Goal: Navigation & Orientation: Find specific page/section

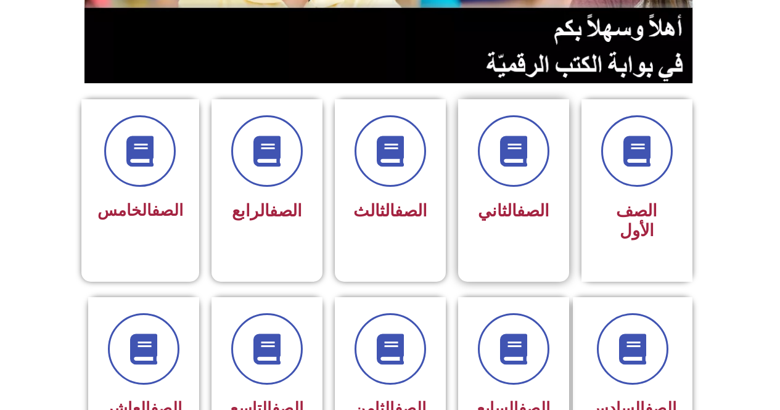
scroll to position [432, 0]
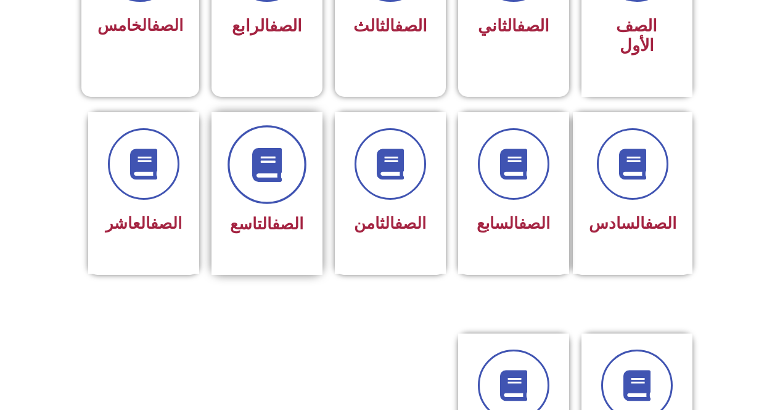
click at [261, 147] on icon at bounding box center [267, 164] width 34 height 34
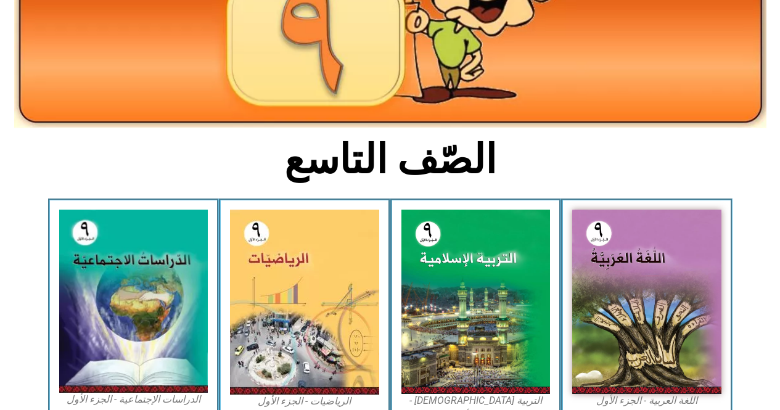
scroll to position [370, 0]
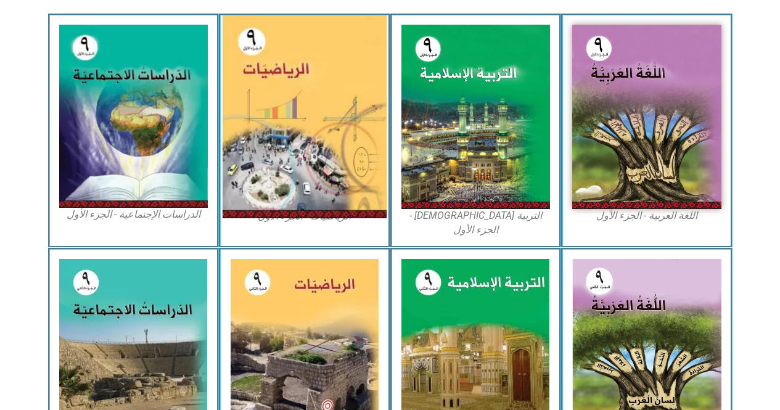
click at [289, 142] on img at bounding box center [305, 116] width 164 height 203
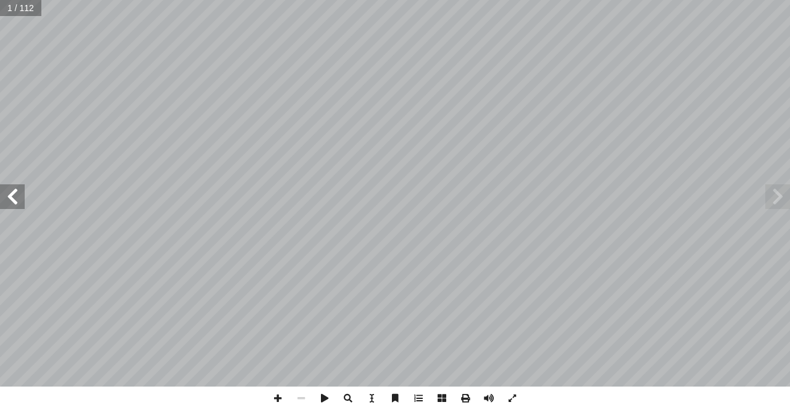
click at [0, 184] on span at bounding box center [12, 196] width 25 height 25
click at [7, 191] on span at bounding box center [12, 196] width 25 height 25
click at [7, 194] on span at bounding box center [12, 196] width 25 height 25
click at [8, 197] on span at bounding box center [12, 196] width 25 height 25
click at [8, 198] on span at bounding box center [12, 196] width 25 height 25
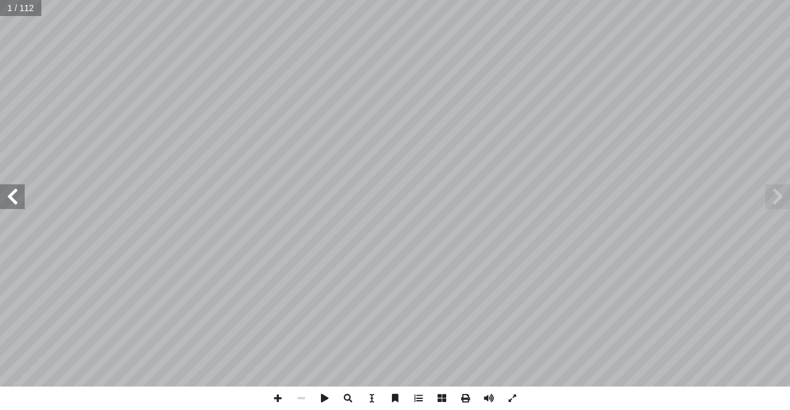
click at [11, 200] on span at bounding box center [12, 196] width 25 height 25
click at [15, 200] on span at bounding box center [12, 196] width 25 height 25
click at [15, 202] on span at bounding box center [12, 196] width 25 height 25
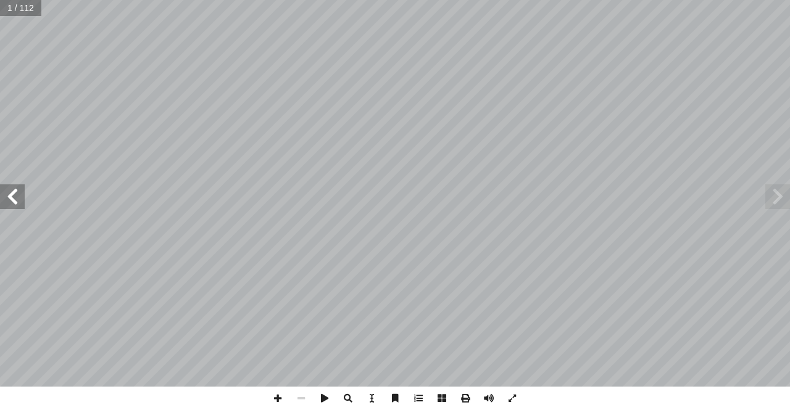
click at [15, 202] on span at bounding box center [12, 196] width 25 height 25
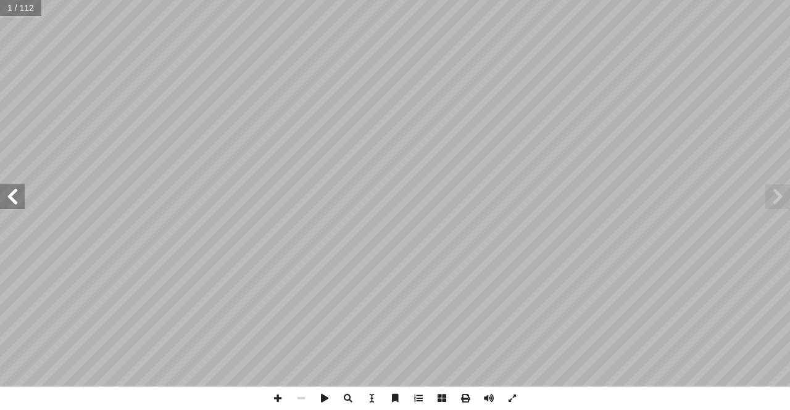
click at [15, 202] on span at bounding box center [12, 196] width 25 height 25
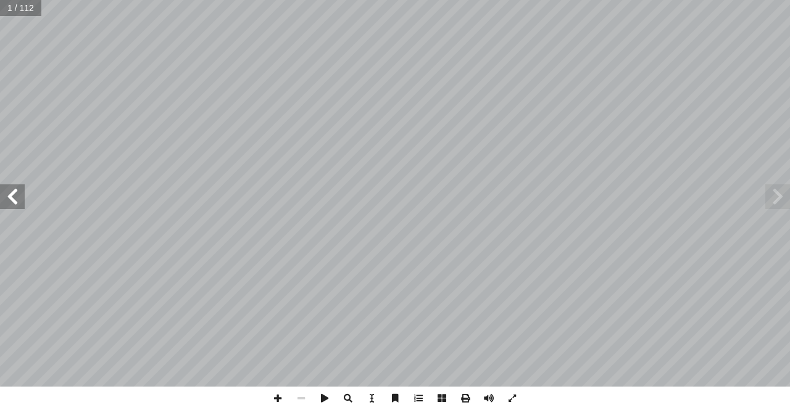
click at [15, 202] on span at bounding box center [12, 196] width 25 height 25
click at [17, 202] on span at bounding box center [12, 196] width 25 height 25
click at [300, 403] on span at bounding box center [300, 398] width 23 height 23
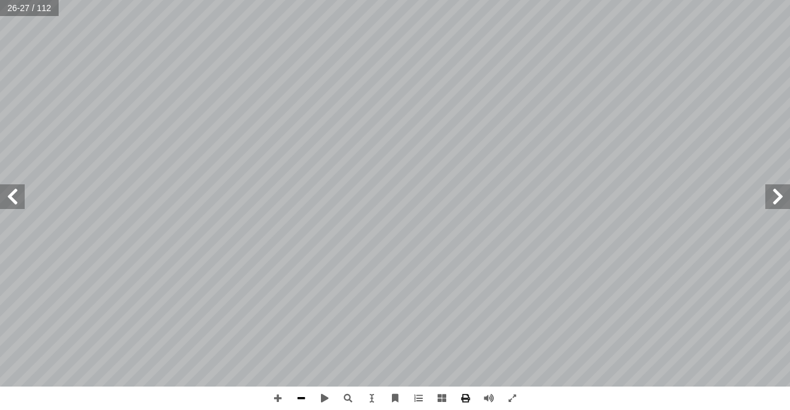
click at [300, 403] on span at bounding box center [300, 398] width 23 height 23
click at [13, 199] on span at bounding box center [12, 196] width 25 height 25
click at [23, 188] on span at bounding box center [12, 196] width 25 height 25
click at [276, 405] on span at bounding box center [277, 398] width 23 height 23
